Goal: Task Accomplishment & Management: Complete application form

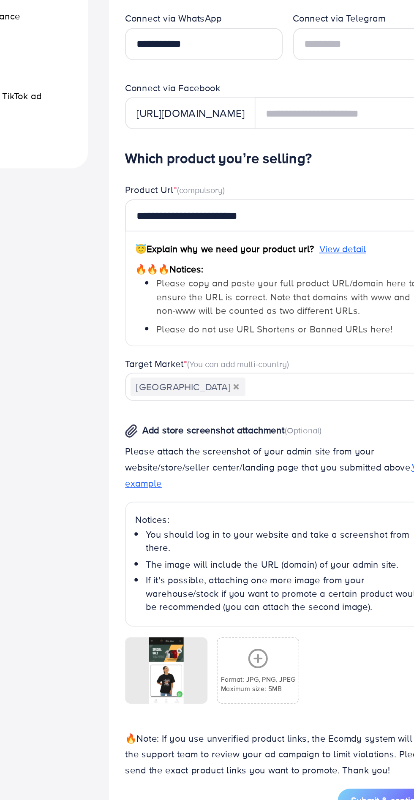
scroll to position [12, 0]
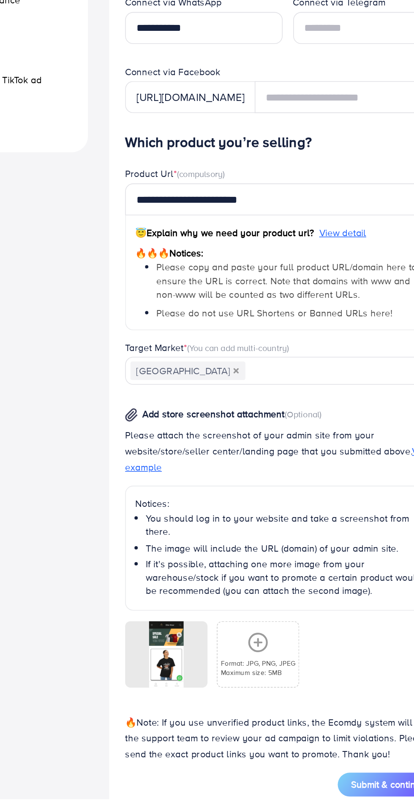
click at [0, 0] on icon at bounding box center [0, 0] width 0 height 0
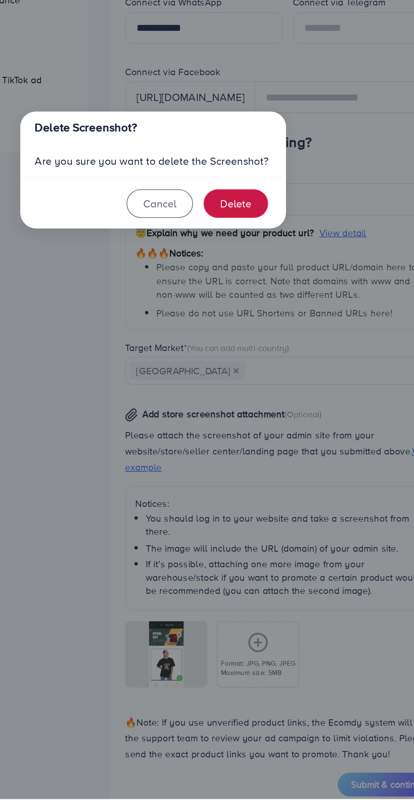
click at [269, 431] on button "Delete" at bounding box center [260, 421] width 41 height 18
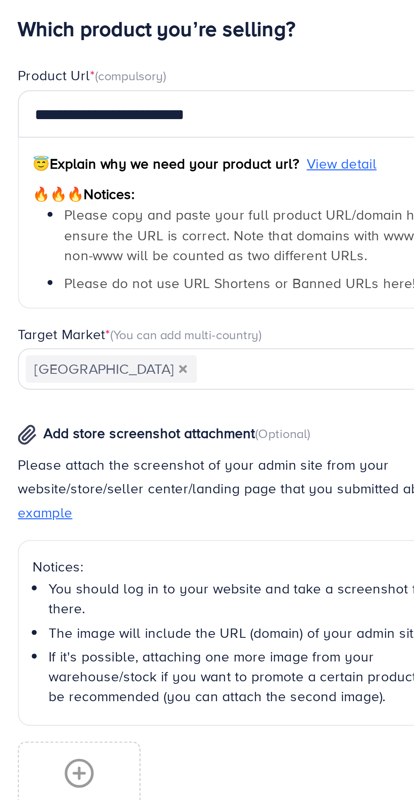
click at [309, 442] on span "😇 Explain why we need your product url?" at bounding box center [254, 440] width 114 height 8
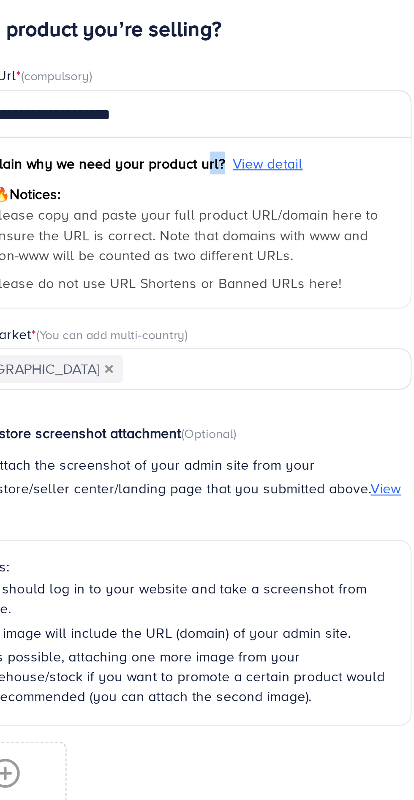
click at [329, 441] on span "View detail" at bounding box center [329, 440] width 30 height 8
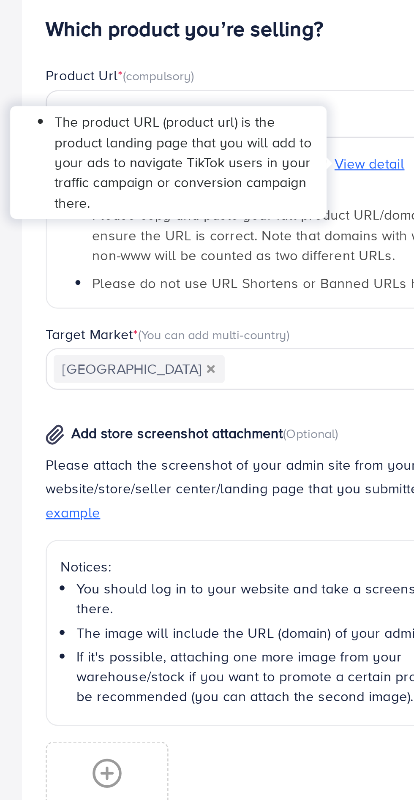
click at [181, 488] on div "Verify information Providing your contact information can help us contact you t…" at bounding box center [290, 437] width 220 height 795
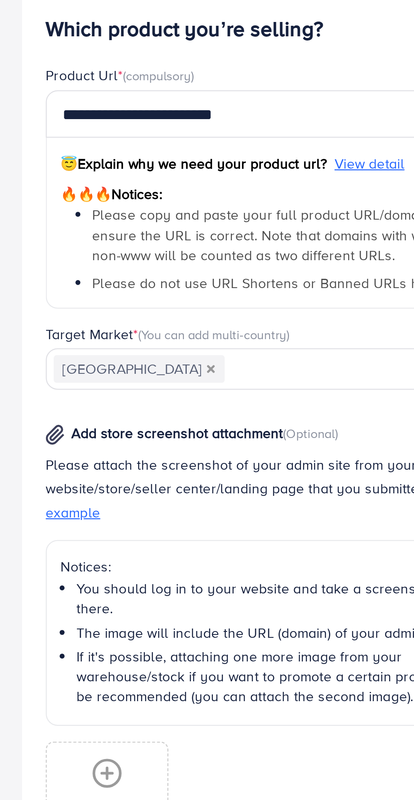
click at [215, 705] on icon at bounding box center [217, 701] width 14 height 14
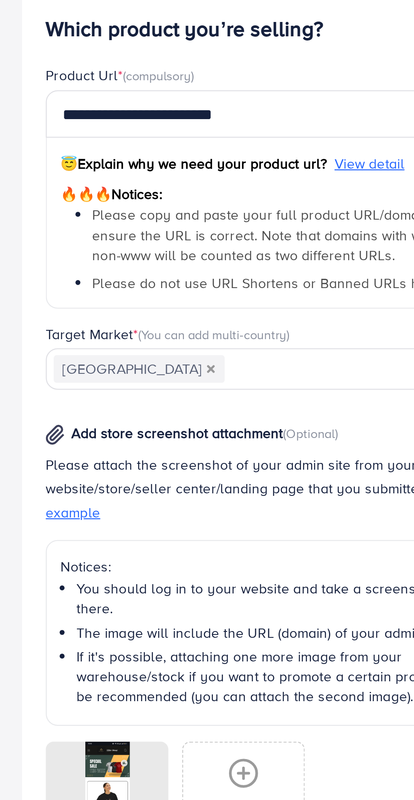
click at [199, 587] on span "View example" at bounding box center [288, 584] width 195 height 19
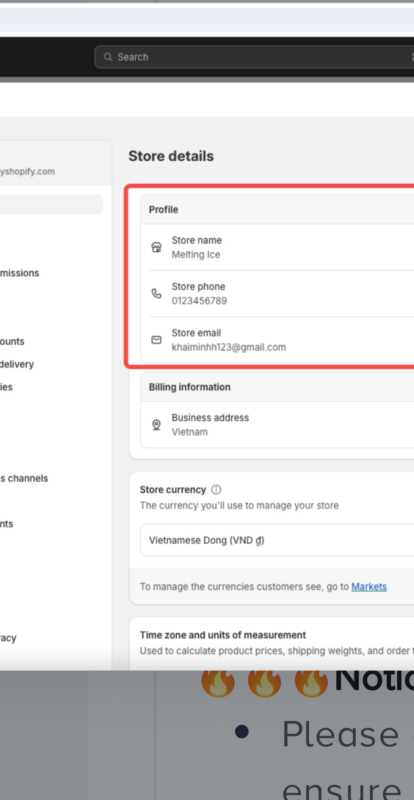
click at [182, 465] on div at bounding box center [207, 400] width 414 height 800
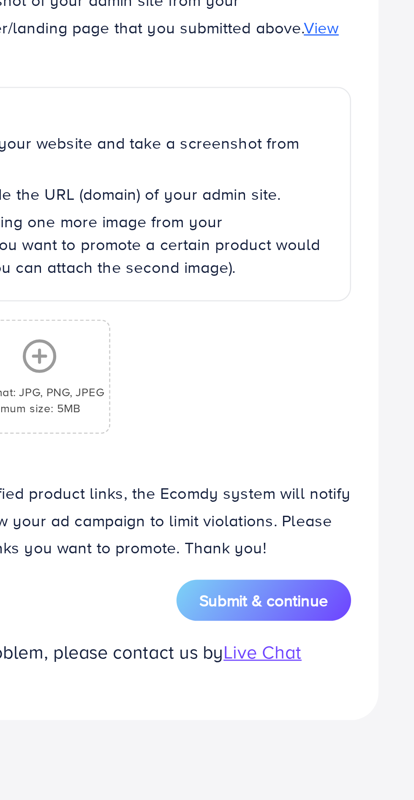
scroll to position [65, 0]
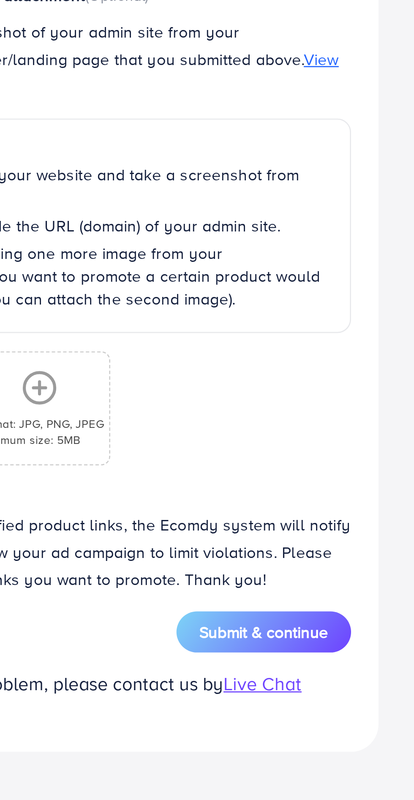
click at [276, 640] on div "Format: JPG, PNG, JPEG Maximum size: 5MB" at bounding box center [275, 655] width 52 height 41
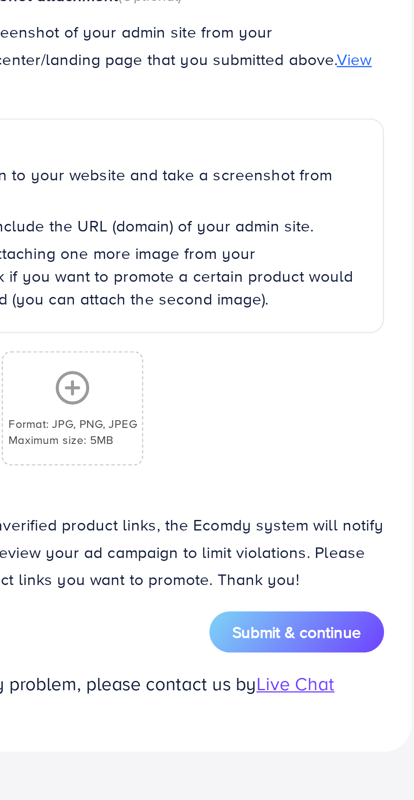
click at [368, 735] on span "Submit & continue" at bounding box center [358, 738] width 48 height 8
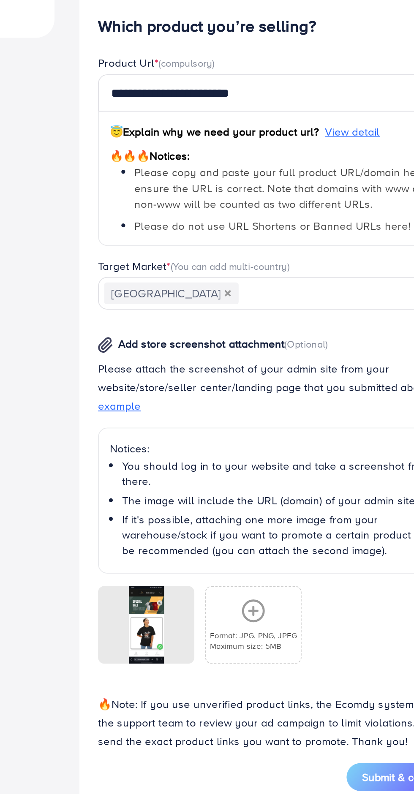
scroll to position [12, 0]
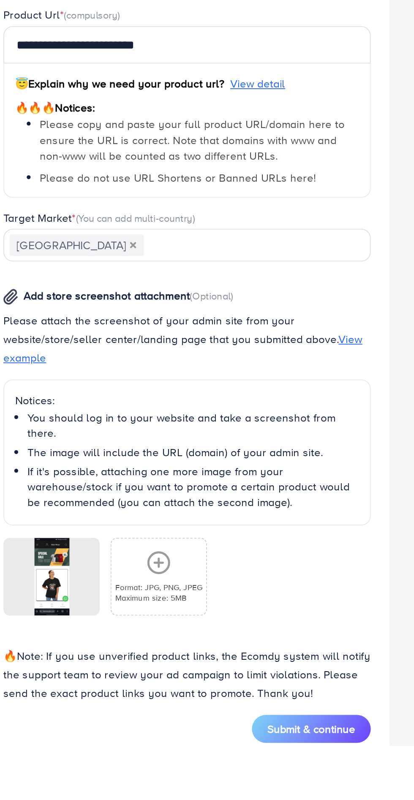
click at [360, 789] on span "Submit & continue" at bounding box center [358, 791] width 48 height 8
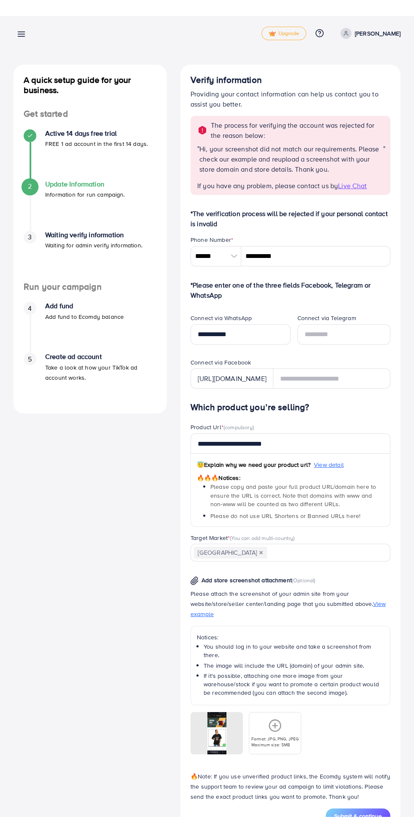
scroll to position [5, 0]
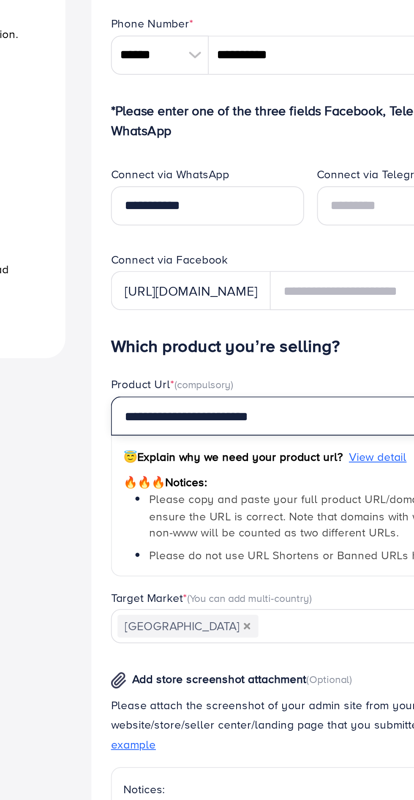
click at [300, 426] on input "**********" at bounding box center [291, 425] width 200 height 20
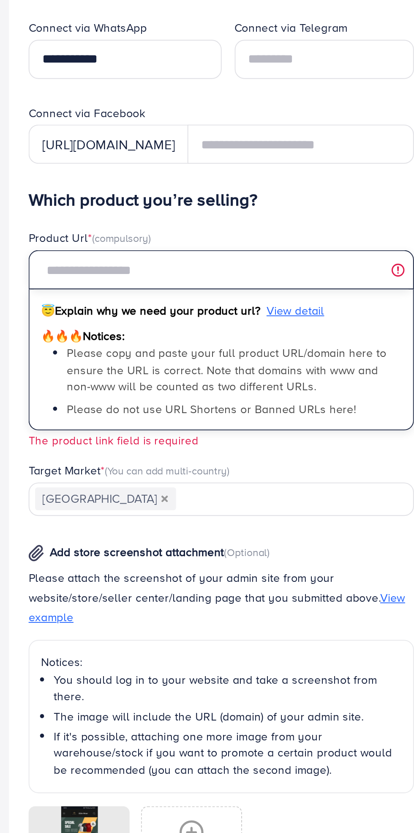
paste input "**********"
type input "**********"
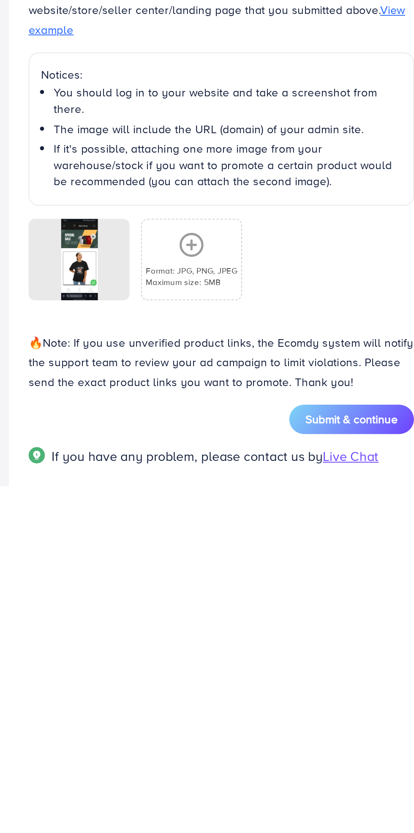
scroll to position [45, 0]
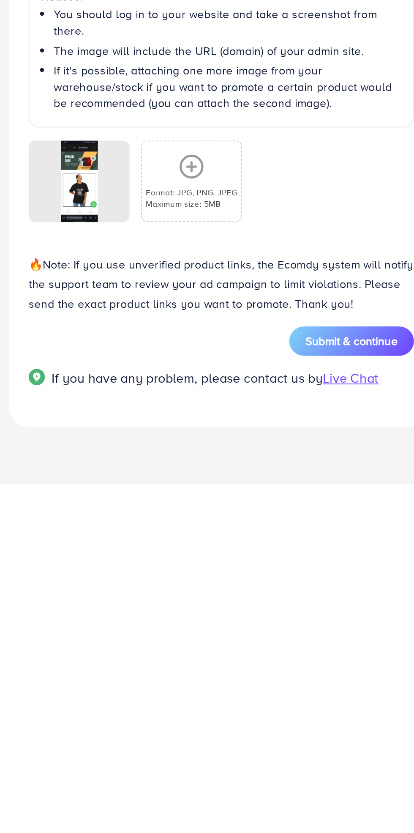
click at [365, 759] on span "Submit & continue" at bounding box center [358, 758] width 48 height 8
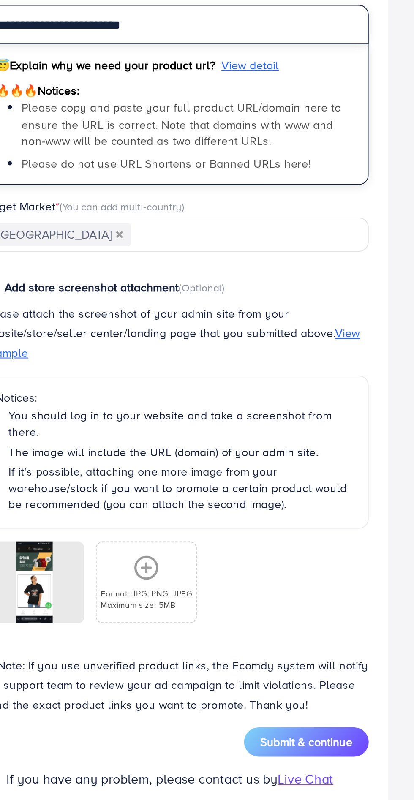
scroll to position [77, 0]
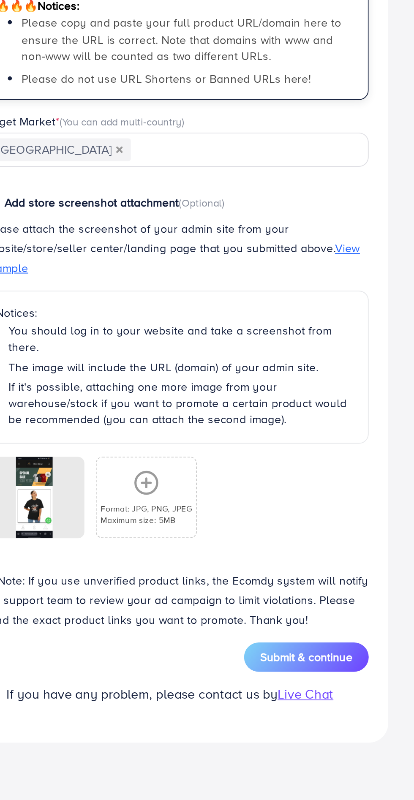
click at [363, 729] on span "Submit & continue" at bounding box center [358, 726] width 48 height 8
